Goal: Transaction & Acquisition: Purchase product/service

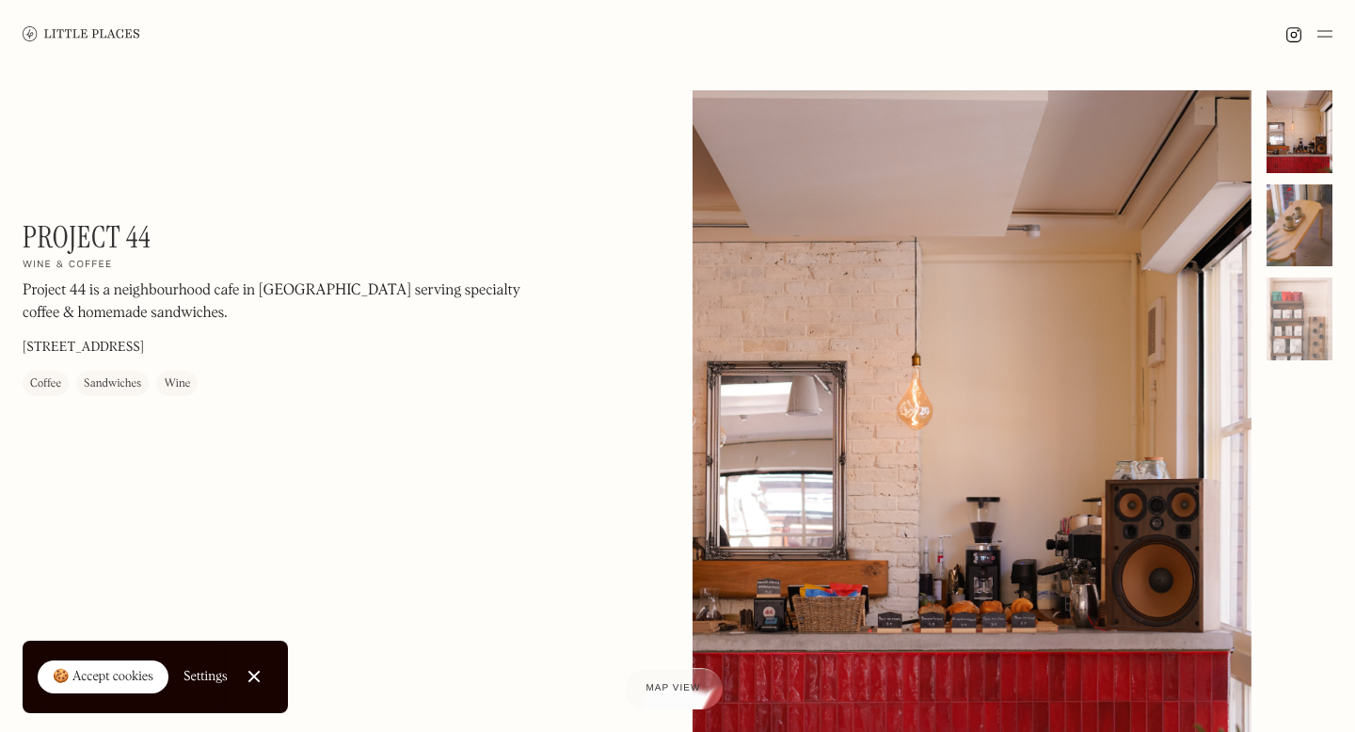
click at [1305, 217] on div at bounding box center [1299, 225] width 66 height 83
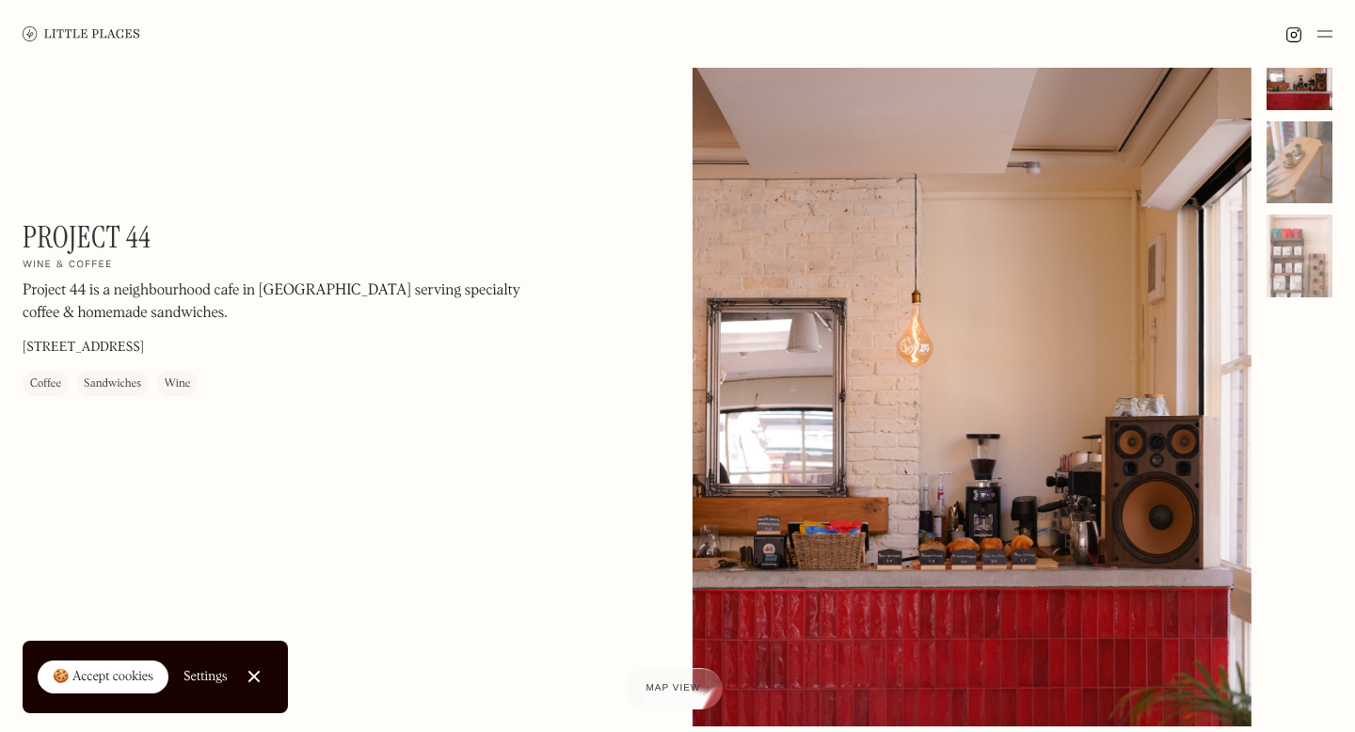
scroll to position [61, 0]
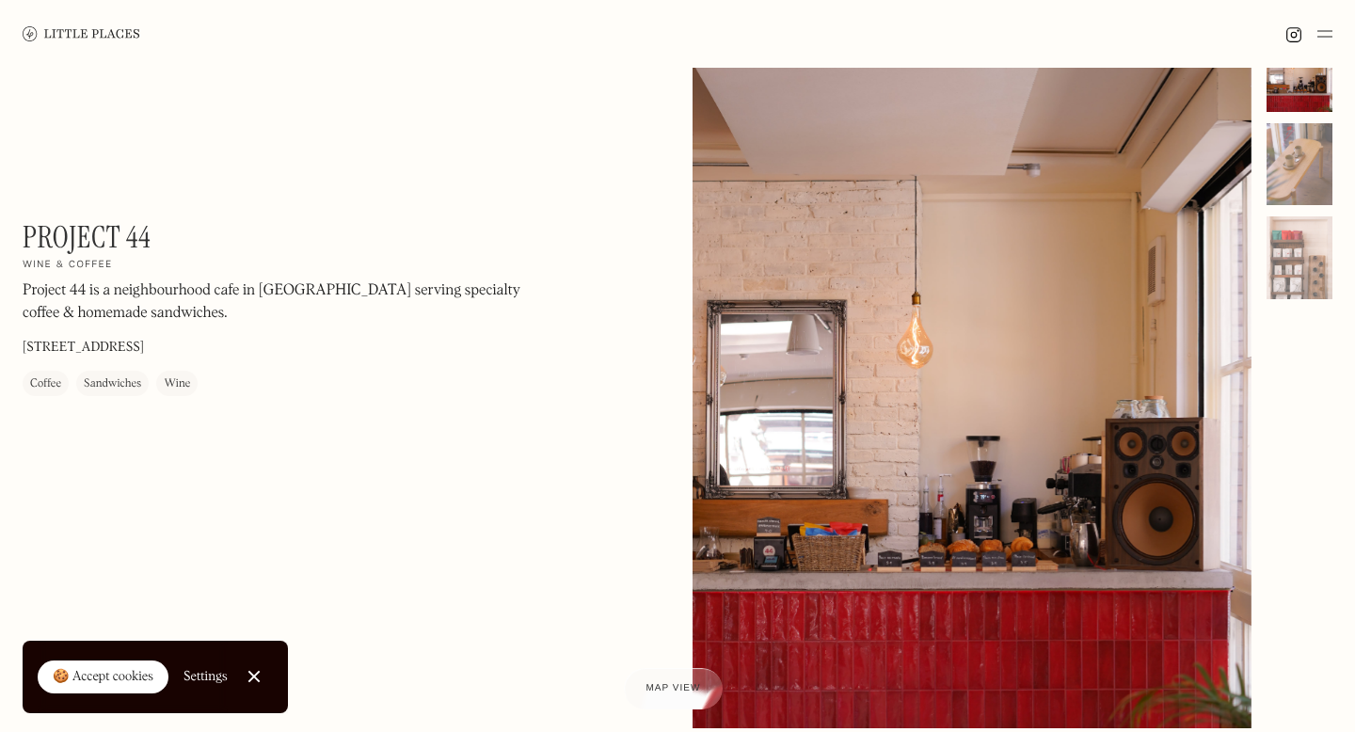
click at [94, 680] on div "🍪 Accept cookies" at bounding box center [103, 677] width 101 height 19
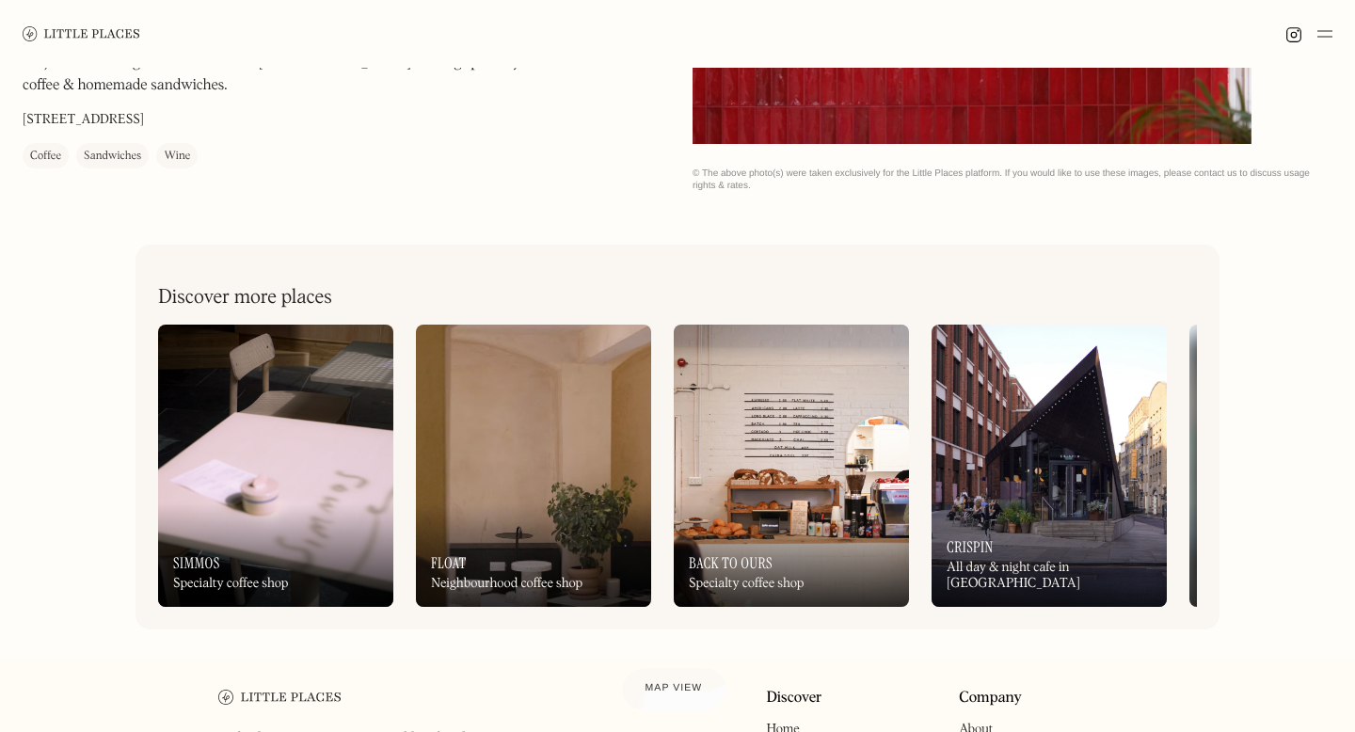
scroll to position [658, 0]
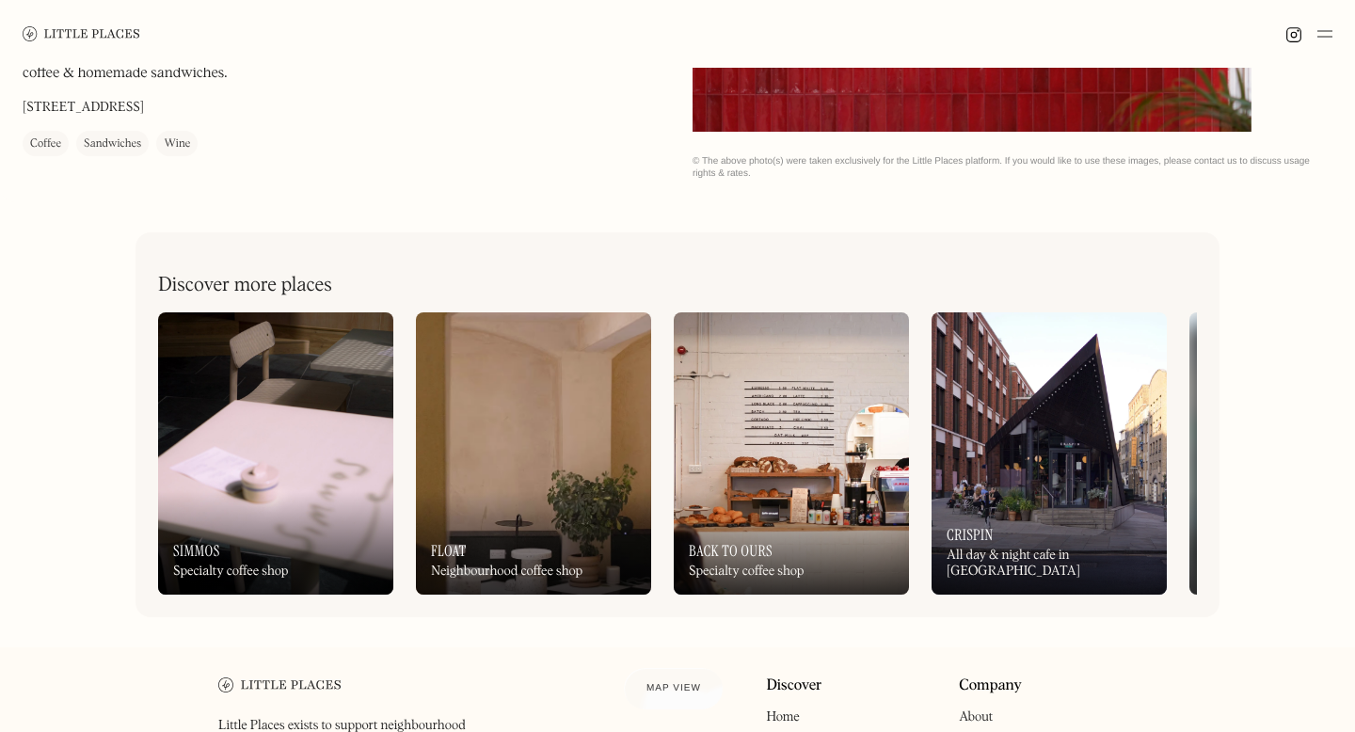
click at [522, 450] on img at bounding box center [533, 453] width 235 height 282
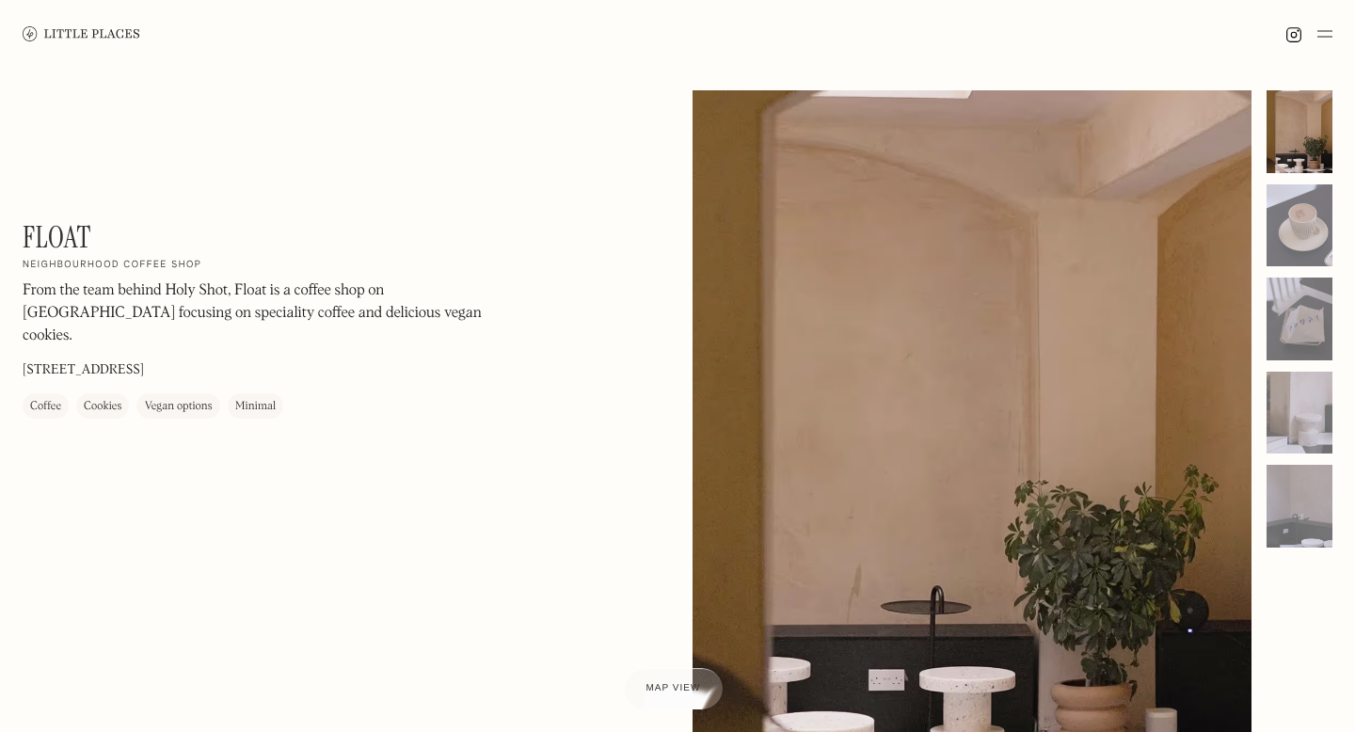
click at [1314, 37] on div at bounding box center [1308, 34] width 47 height 23
click at [1323, 33] on img at bounding box center [1324, 34] width 15 height 23
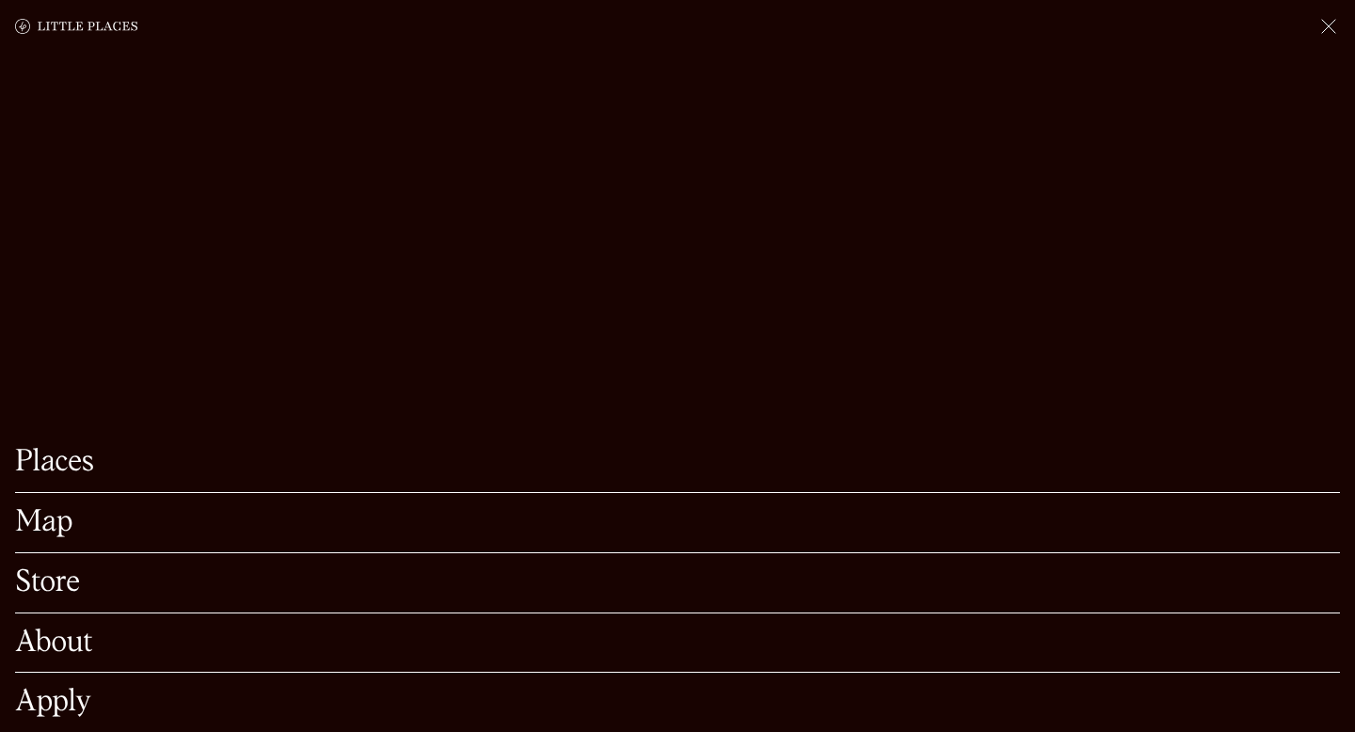
click at [51, 578] on link "Store" at bounding box center [677, 582] width 1325 height 29
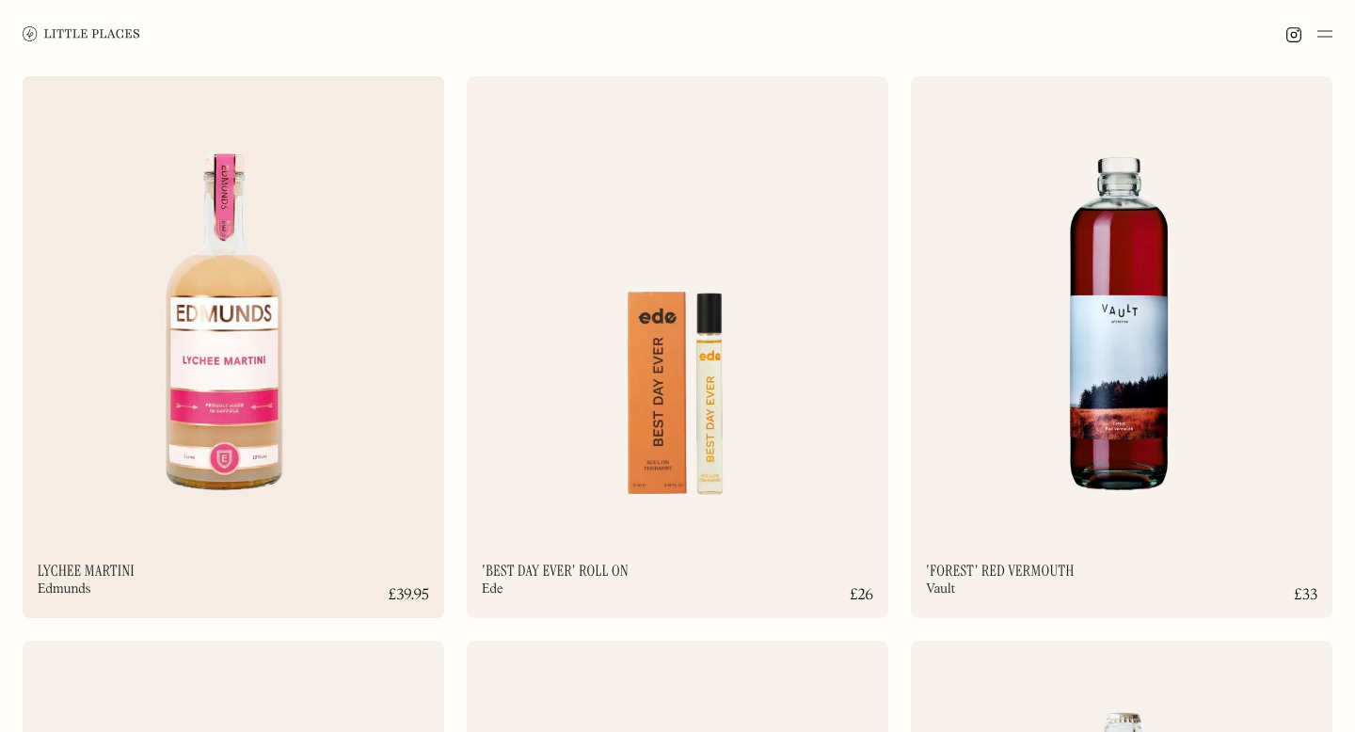
scroll to position [3501, 0]
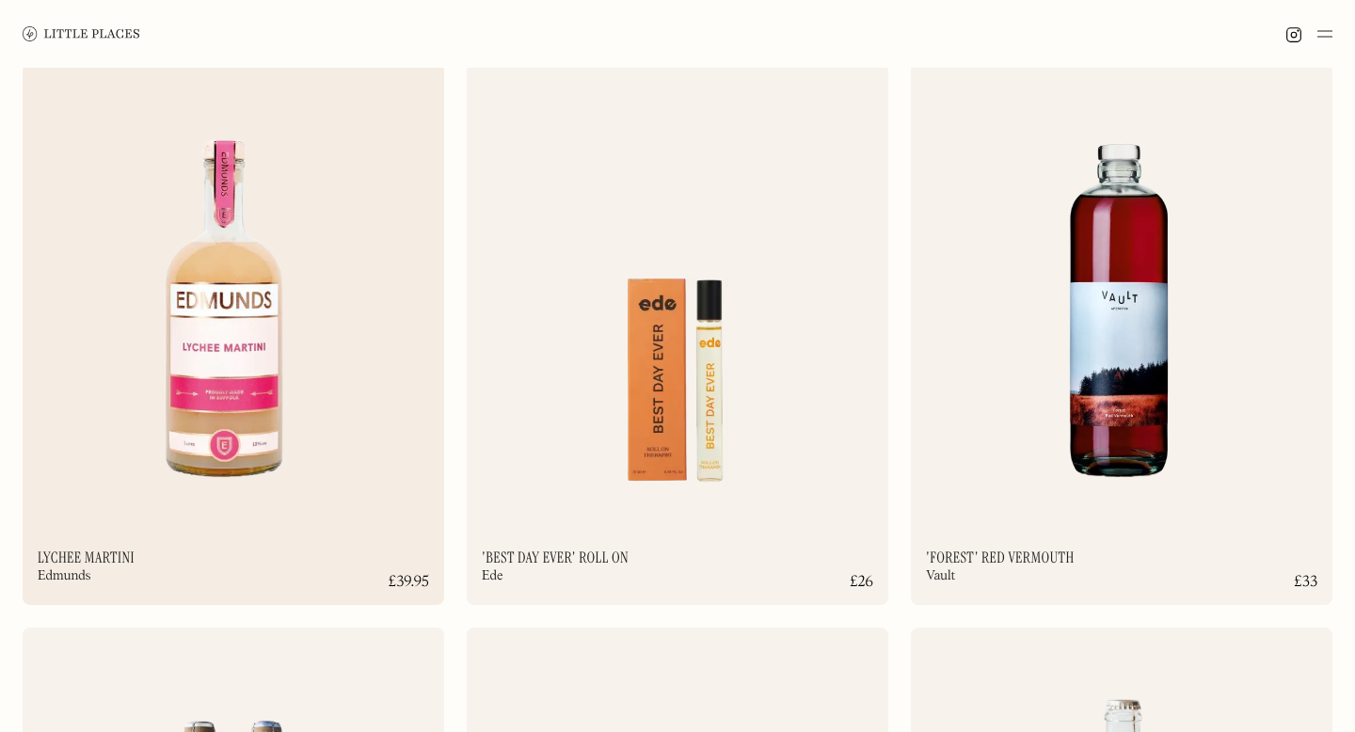
drag, startPoint x: 233, startPoint y: 522, endPoint x: 237, endPoint y: 286, distance: 236.2
click at [235, 298] on div "Lychee Martini Edmunds £39.95" at bounding box center [234, 334] width 422 height 542
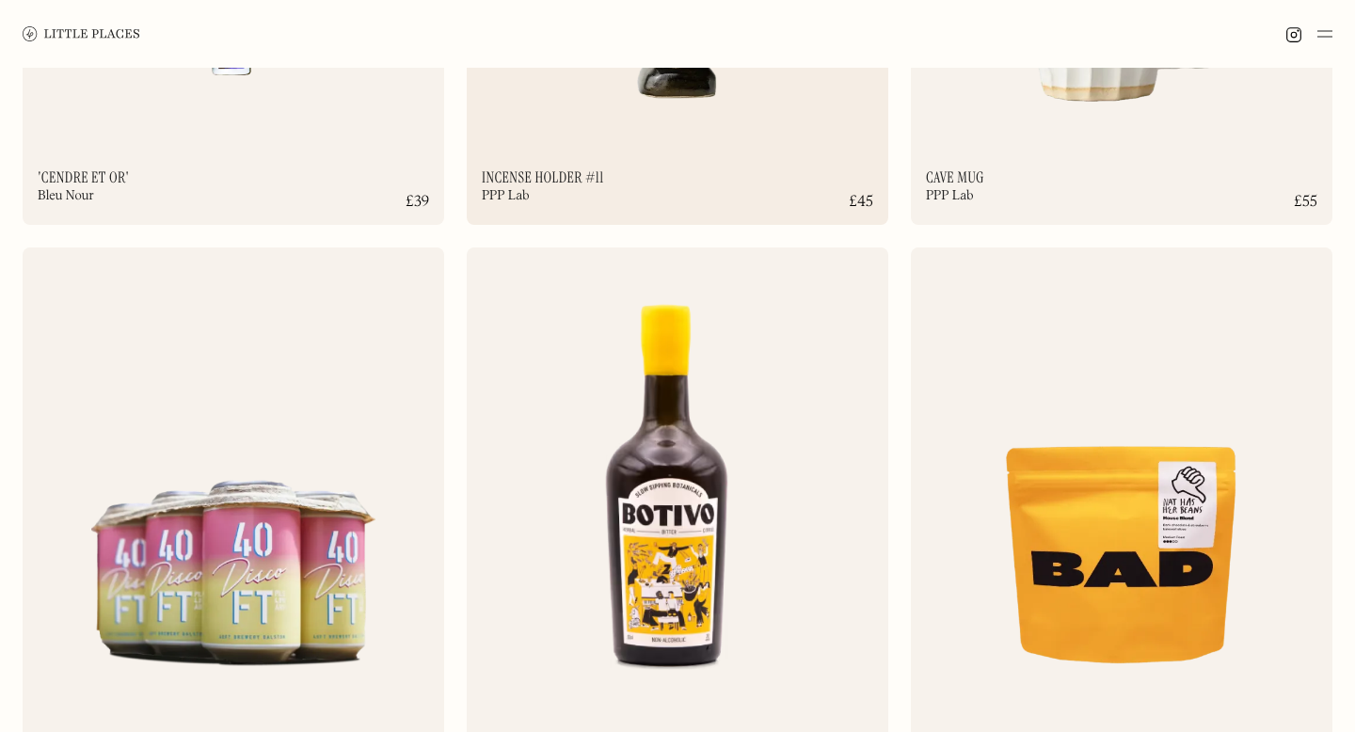
scroll to position [8667, 0]
